Goal: Register for event/course

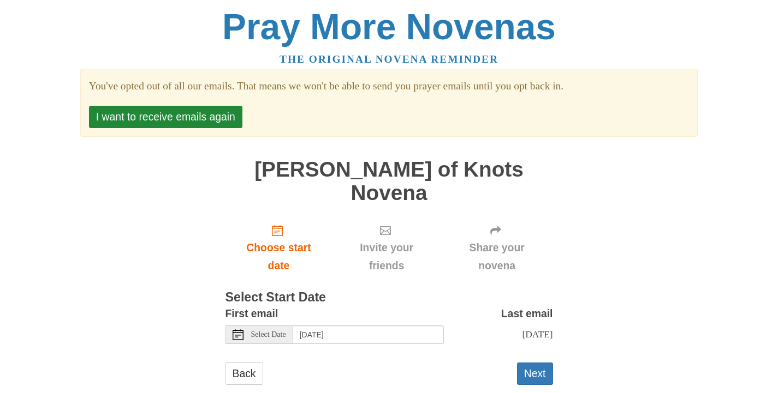
scroll to position [1, 0]
click at [533, 363] on button "Next" at bounding box center [535, 374] width 36 height 22
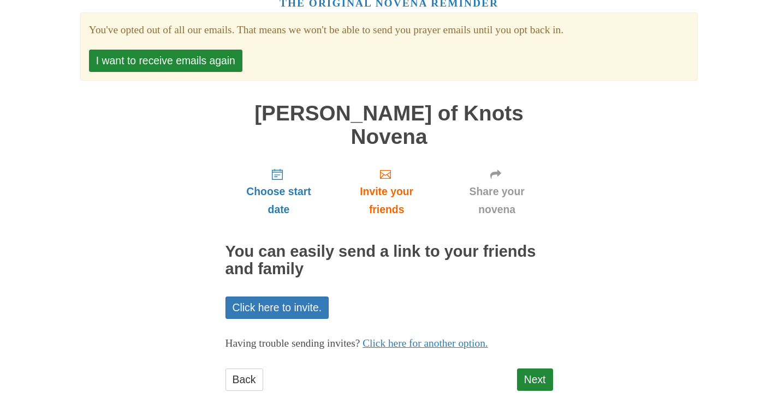
scroll to position [64, 0]
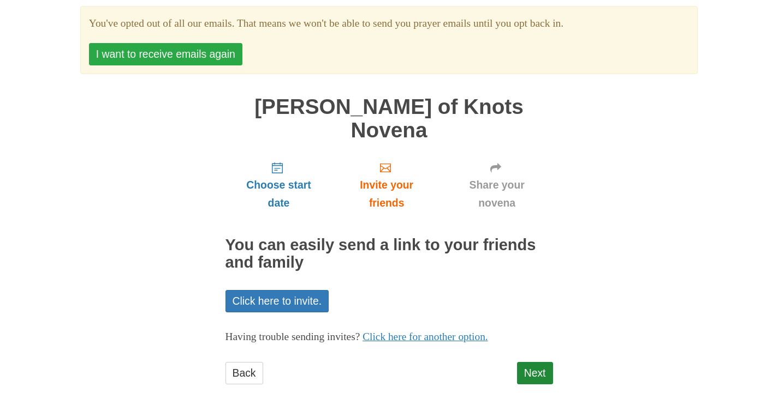
click at [114, 49] on button "I want to receive emails again" at bounding box center [165, 54] width 153 height 22
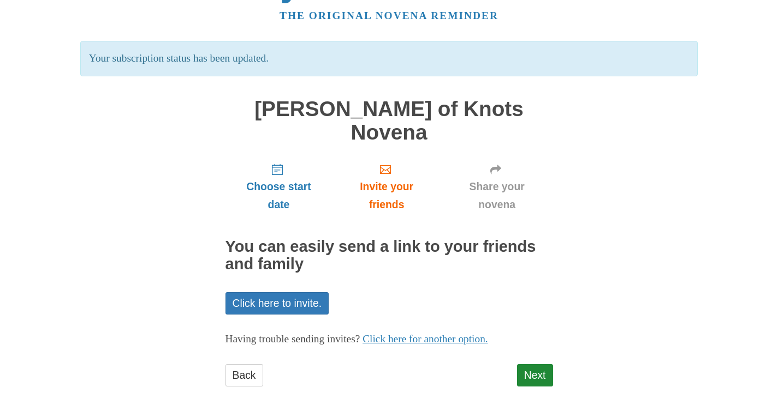
scroll to position [44, 0]
click at [529, 365] on link "Next" at bounding box center [535, 376] width 36 height 22
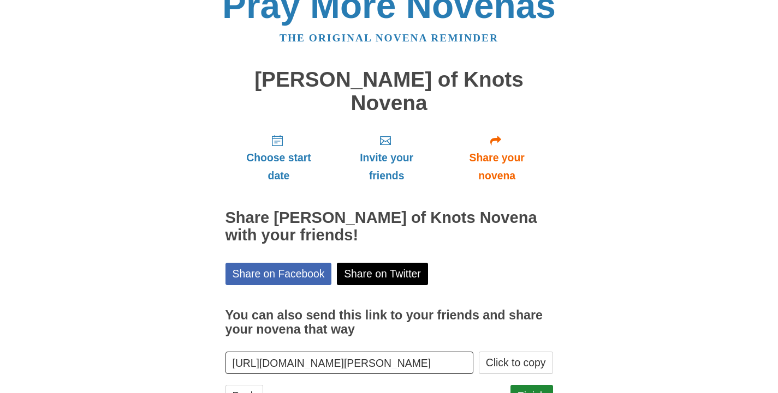
scroll to position [45, 0]
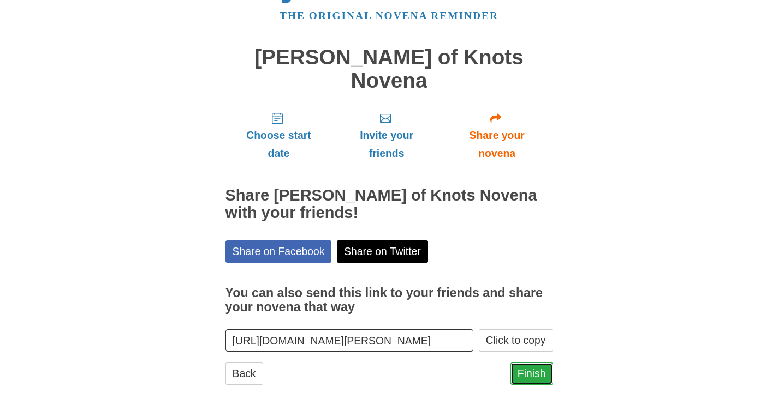
click at [528, 363] on link "Finish" at bounding box center [531, 374] width 43 height 22
